Goal: Download file/media

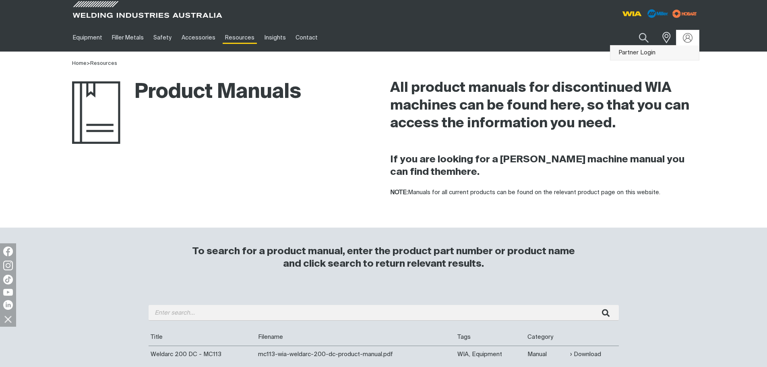
click at [675, 54] on link "Partner Login" at bounding box center [654, 52] width 89 height 15
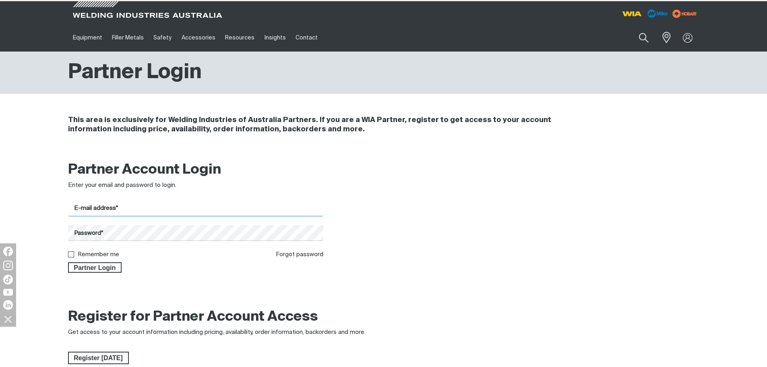
type input "workshop@ultimatewelding.com.au"
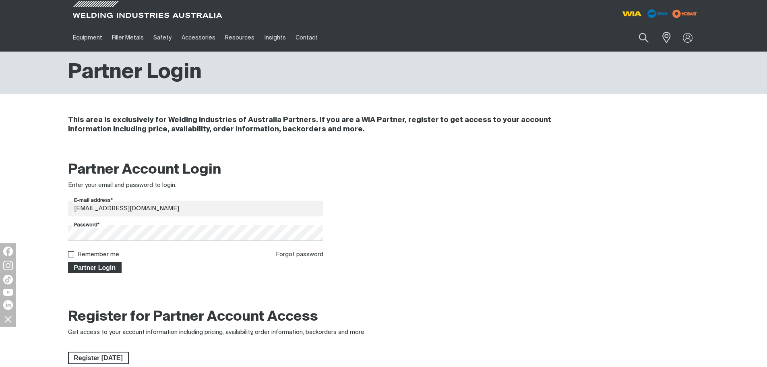
click at [118, 269] on span "Partner Login" at bounding box center [95, 267] width 52 height 10
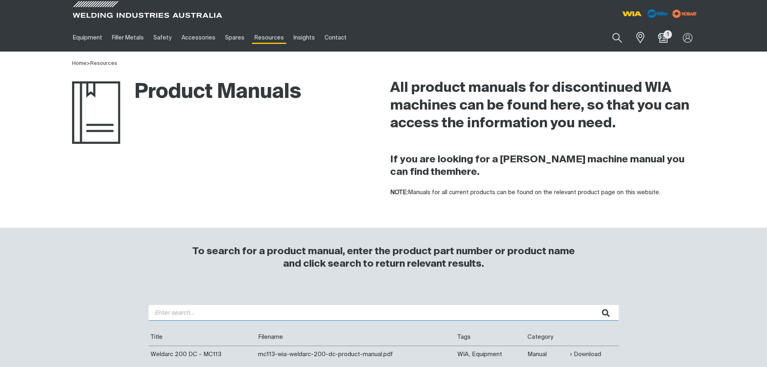
click at [215, 314] on input "search" at bounding box center [384, 313] width 470 height 16
type input "200 ac/dc"
click at [593, 305] on button "submit" at bounding box center [605, 313] width 25 height 16
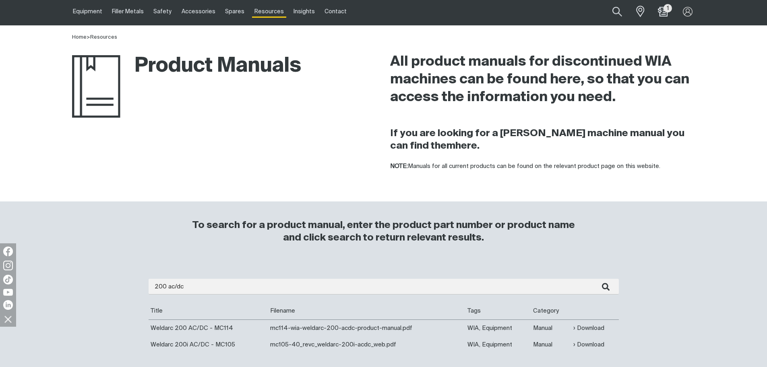
scroll to position [121, 0]
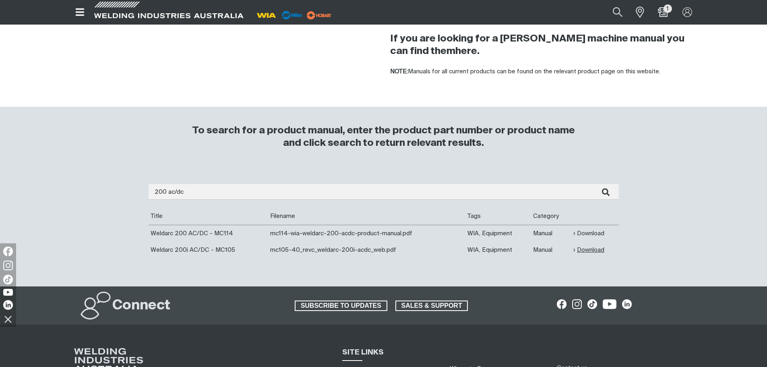
click at [593, 249] on link "Download" at bounding box center [588, 249] width 31 height 9
